Goal: Browse casually

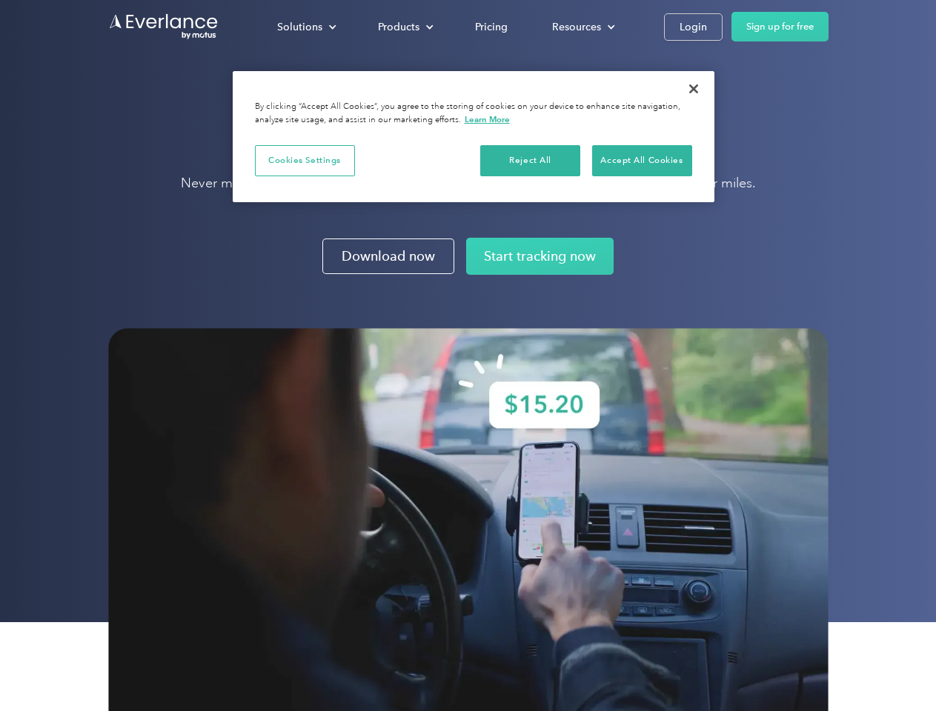
click at [468, 356] on img at bounding box center [468, 538] width 720 height 420
click at [306, 27] on div "Solutions" at bounding box center [299, 27] width 45 height 19
click at [404, 27] on div "Products" at bounding box center [398, 27] width 41 height 19
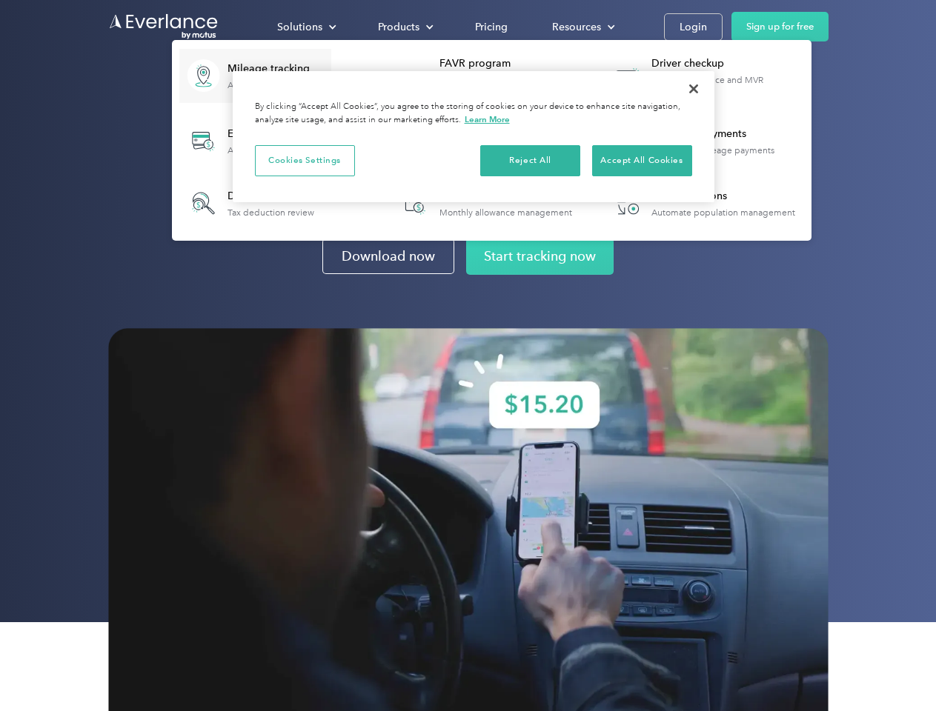
click at [582, 27] on div "Resources" at bounding box center [576, 27] width 49 height 19
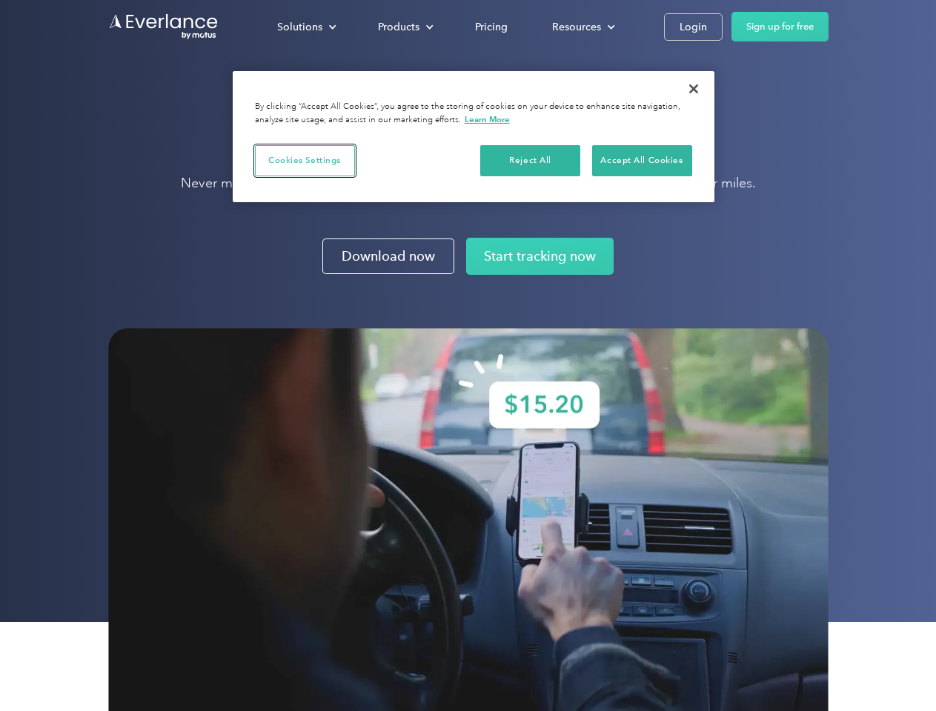
click at [305, 160] on button "Cookies Settings" at bounding box center [305, 160] width 100 height 31
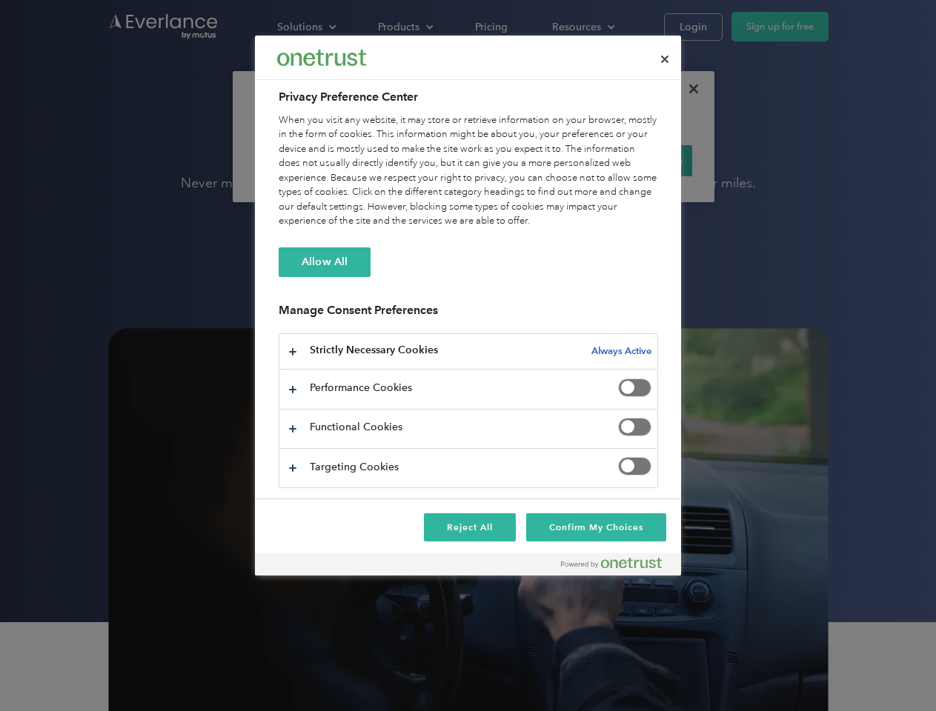
click at [531, 160] on div "When you visit any website, it may store or retrieve information on your browse…" at bounding box center [468, 171] width 379 height 116
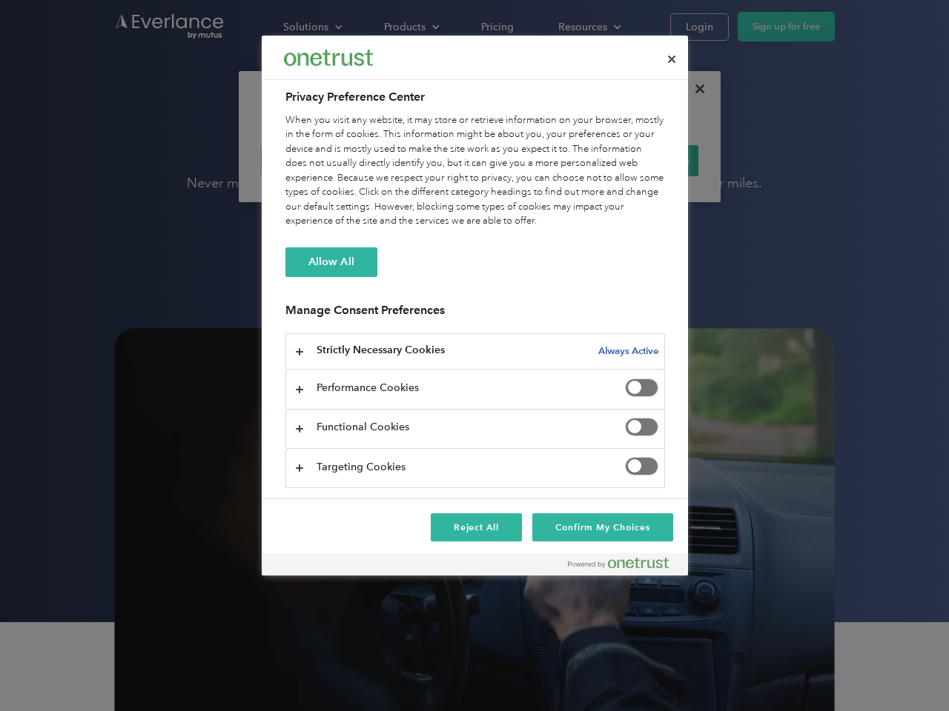
click at [642, 160] on div "When you visit any website, it may store or retrieve information on your browse…" at bounding box center [474, 171] width 379 height 116
click at [694, 89] on div at bounding box center [474, 355] width 949 height 711
